Goal: Find specific page/section: Find specific page/section

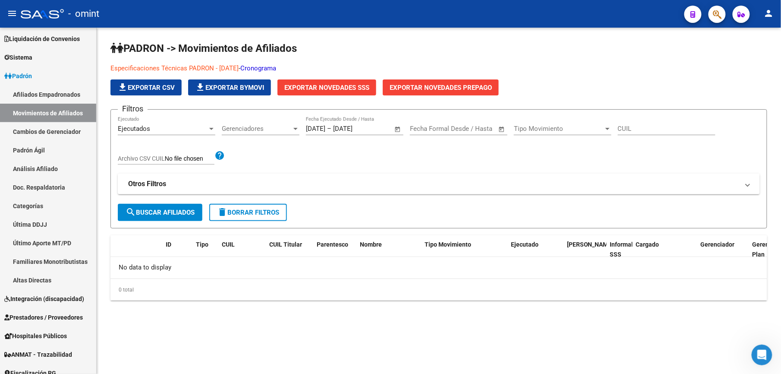
scroll to position [68, 0]
click at [162, 126] on div "Ejecutados" at bounding box center [163, 129] width 90 height 8
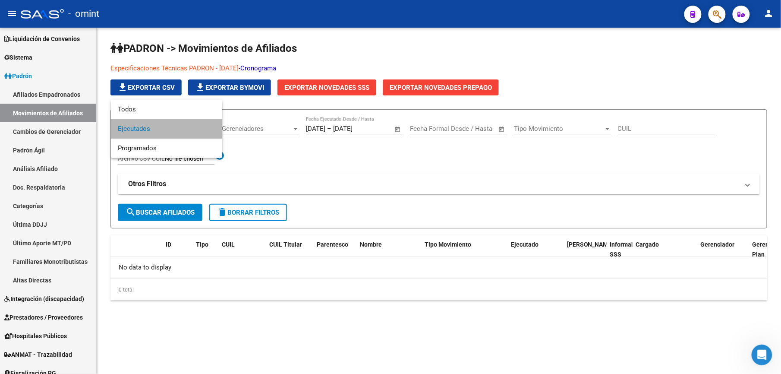
click at [162, 126] on span "Ejecutados" at bounding box center [167, 128] width 98 height 19
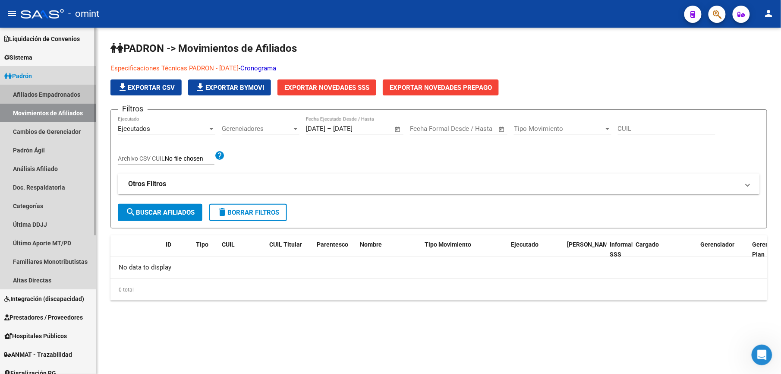
click at [35, 88] on link "Afiliados Empadronados" at bounding box center [48, 94] width 96 height 19
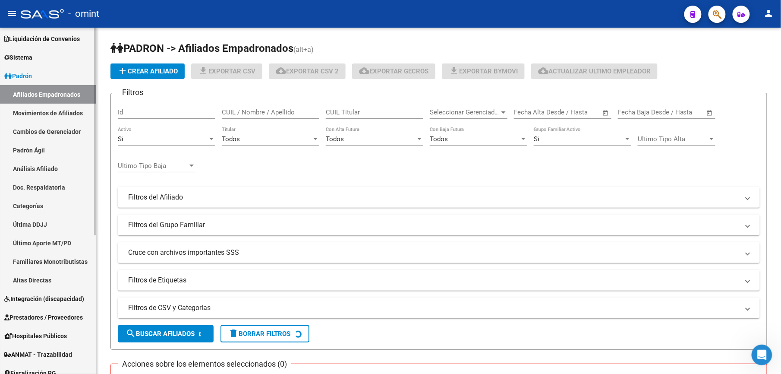
click at [38, 109] on link "Movimientos de Afiliados" at bounding box center [48, 113] width 96 height 19
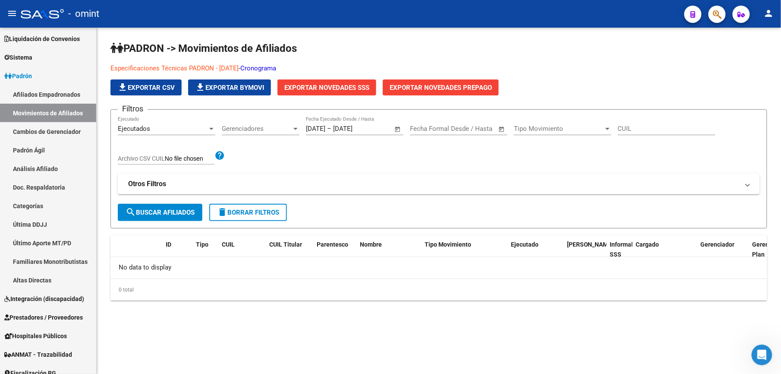
click at [547, 129] on span "Tipo Movimiento" at bounding box center [559, 129] width 90 height 8
click at [547, 127] on span "Todas" at bounding box center [563, 128] width 98 height 19
